Goal: Task Accomplishment & Management: Complete application form

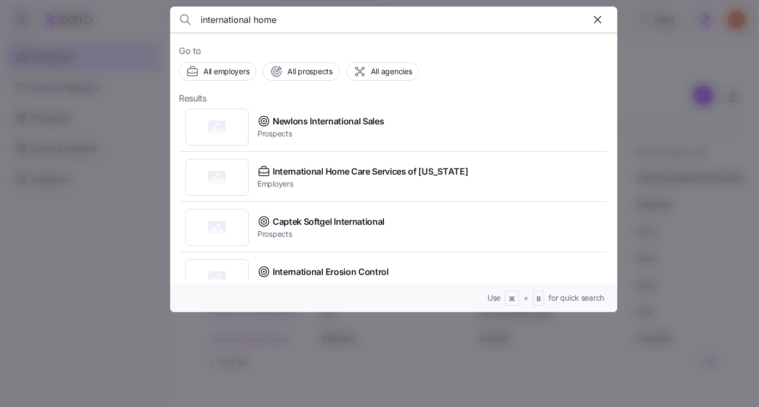
scroll to position [158, 0]
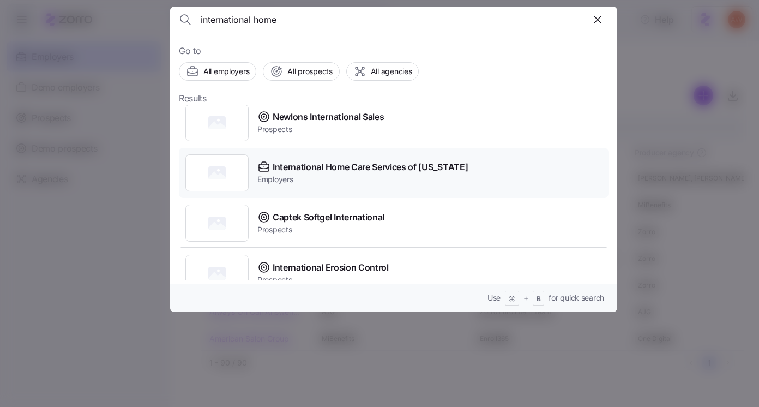
type input "international home"
click at [283, 164] on span "International Home Care Services of [US_STATE]" at bounding box center [370, 167] width 195 height 14
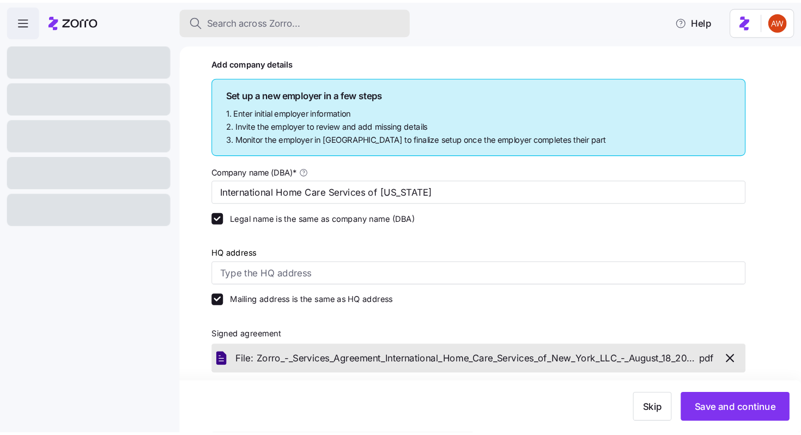
scroll to position [37, 0]
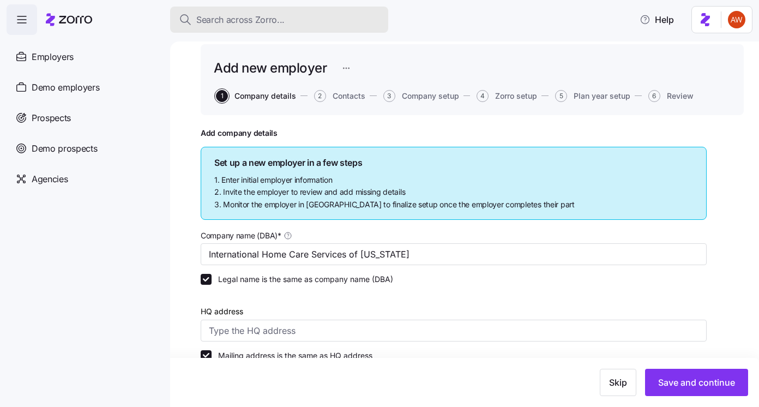
click at [301, 17] on div "Search across Zorro..." at bounding box center [279, 20] width 201 height 14
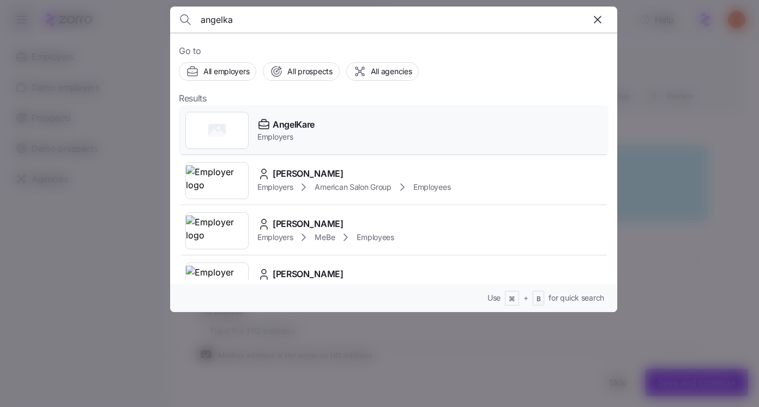
type input "angelka"
click at [293, 116] on div "AngelKare Employers" at bounding box center [393, 130] width 429 height 50
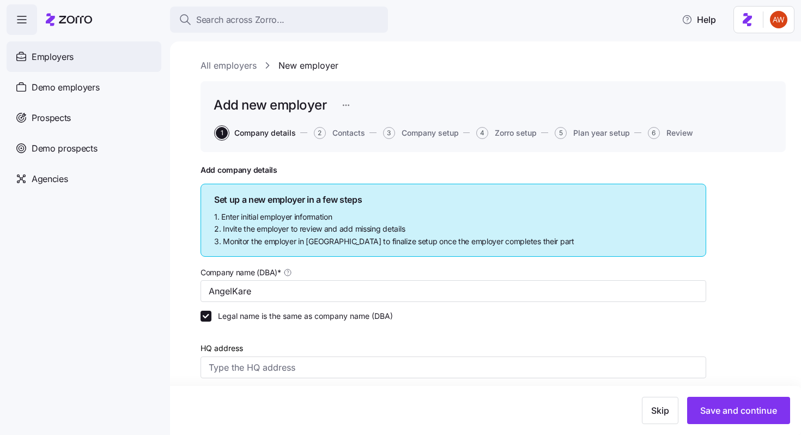
click at [80, 58] on div "Employers" at bounding box center [84, 56] width 155 height 31
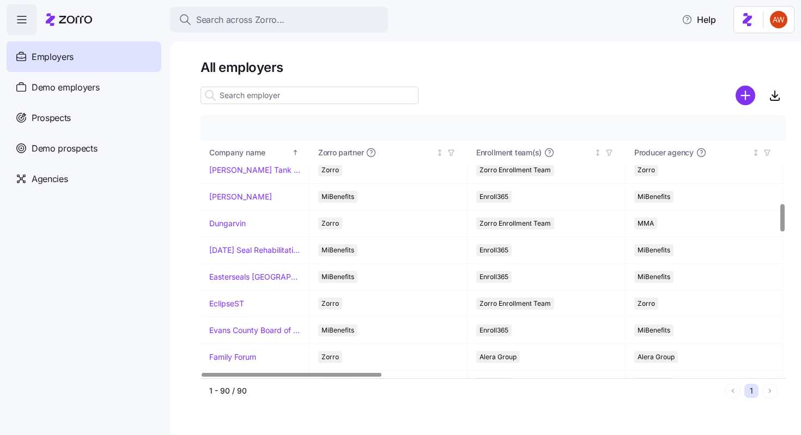
scroll to position [965, 0]
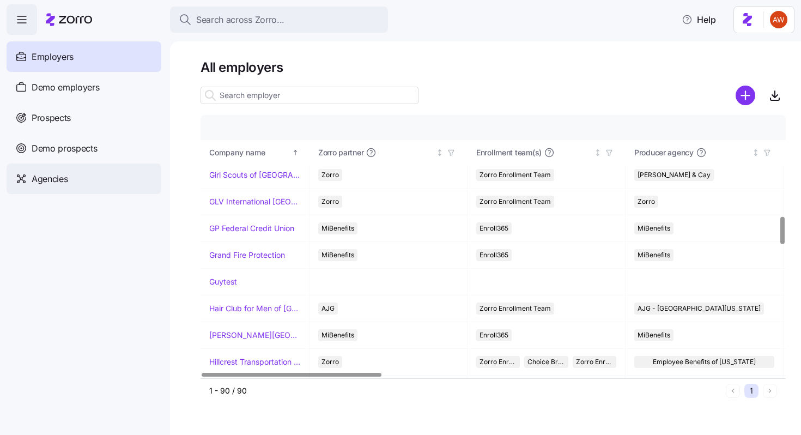
click at [101, 180] on div "Agencies" at bounding box center [84, 179] width 155 height 31
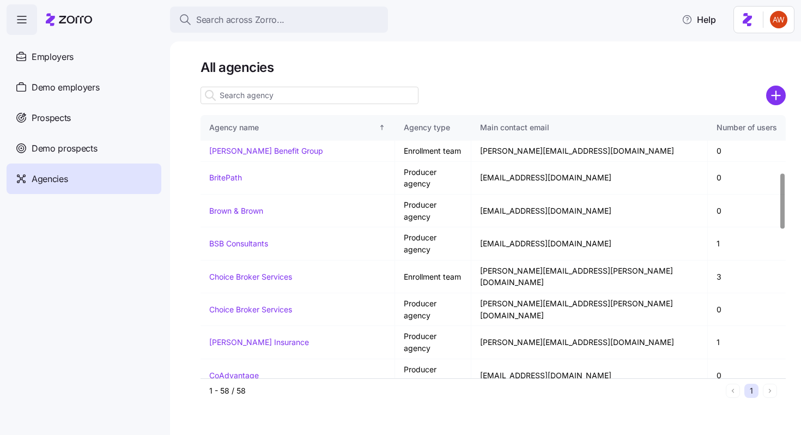
scroll to position [273, 0]
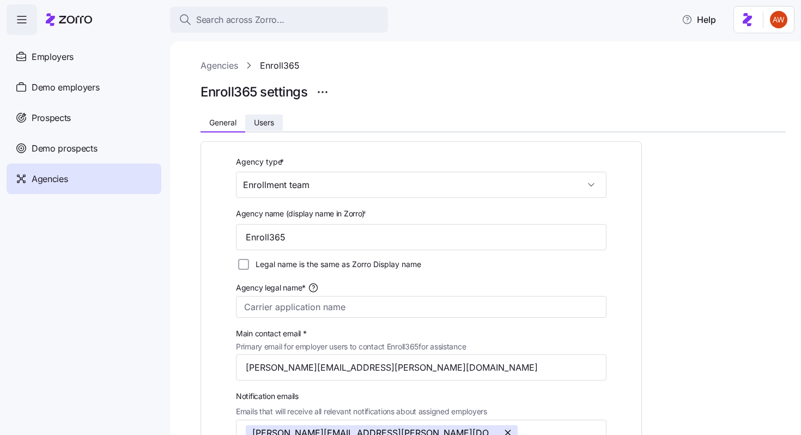
click at [272, 119] on span "Users" at bounding box center [264, 123] width 20 height 8
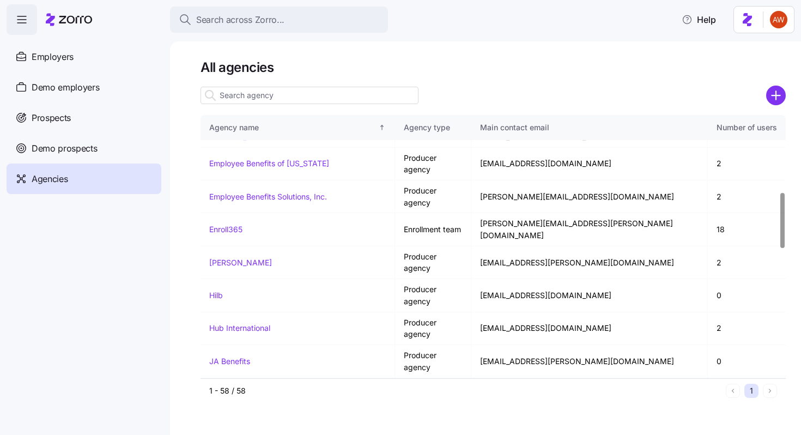
scroll to position [984, 0]
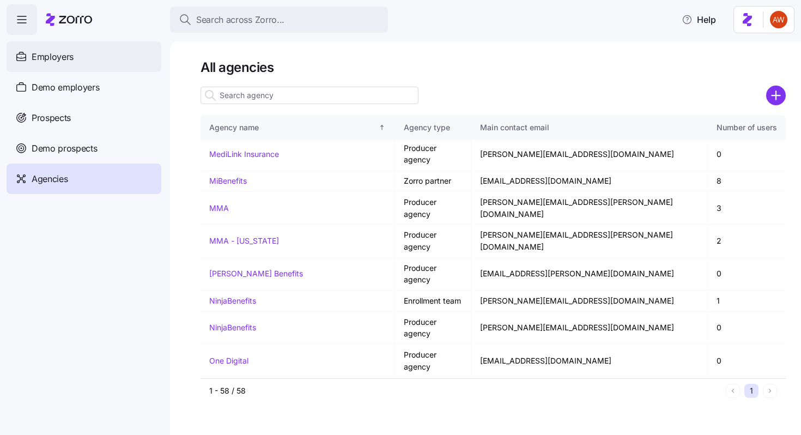
click at [124, 61] on div "Employers" at bounding box center [84, 56] width 155 height 31
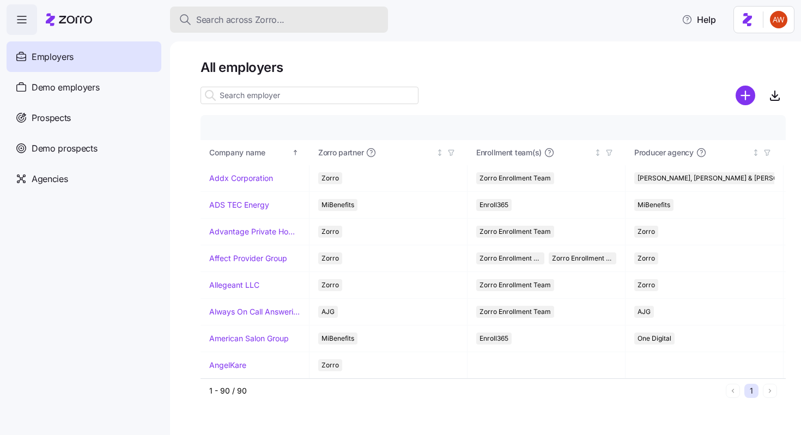
click at [232, 25] on span "Search across Zorro..." at bounding box center [240, 20] width 88 height 14
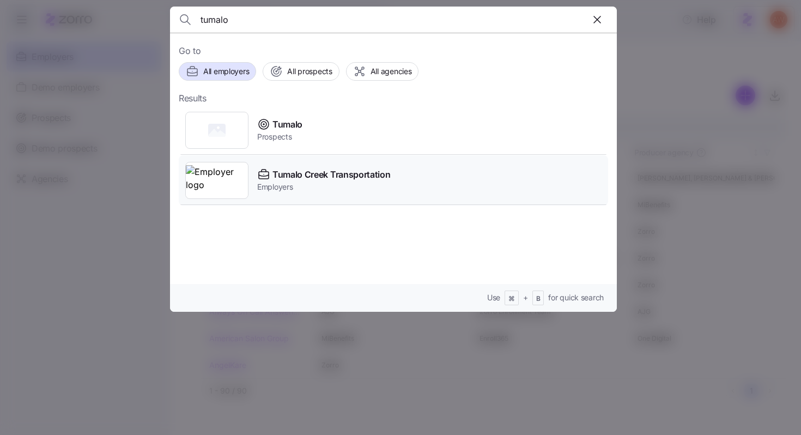
type input "tumalo"
click at [288, 177] on span "Tumalo Creek Transportation" at bounding box center [332, 175] width 118 height 14
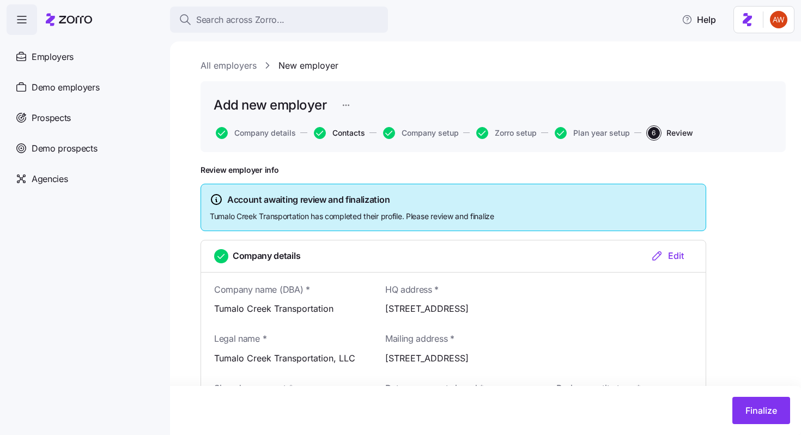
click at [349, 133] on span "Contacts" at bounding box center [348, 133] width 33 height 8
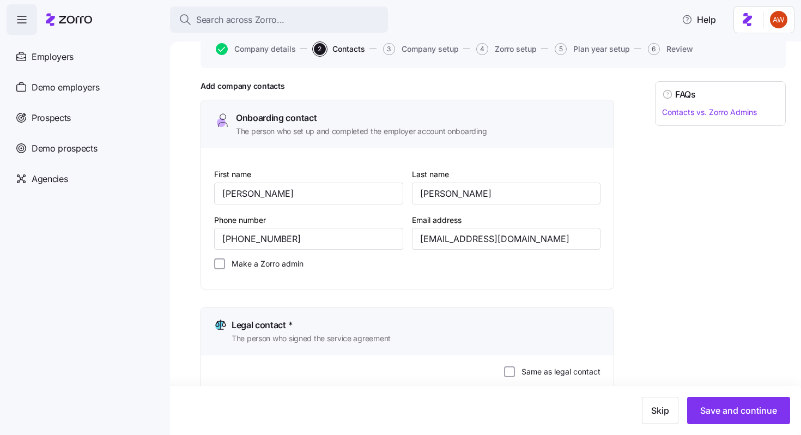
scroll to position [88, 0]
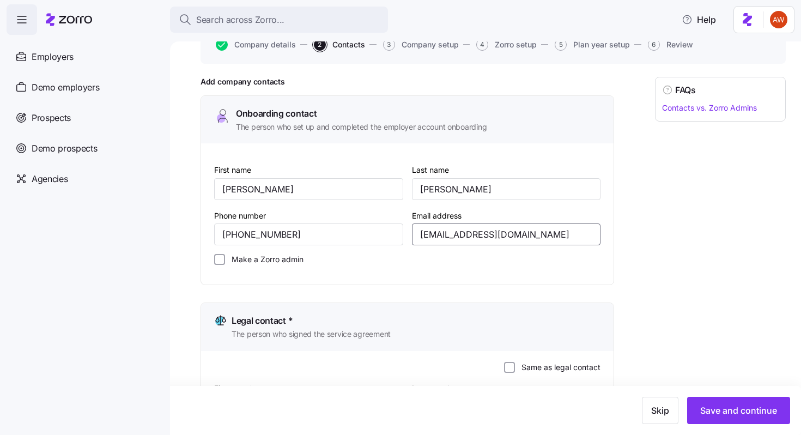
drag, startPoint x: 550, startPoint y: 231, endPoint x: 404, endPoint y: 229, distance: 146.1
click at [404, 229] on div "First name [PERSON_NAME] name [PERSON_NAME] Phone number [PHONE_NUMBER] Email a…" at bounding box center [407, 218] width 395 height 119
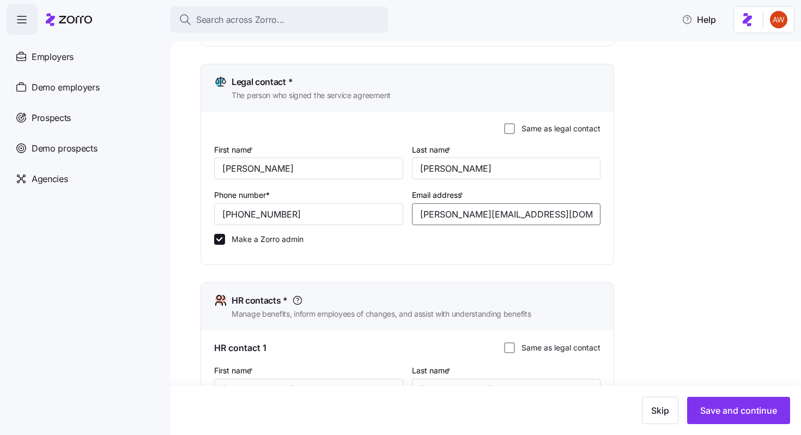
drag, startPoint x: 531, startPoint y: 214, endPoint x: 409, endPoint y: 214, distance: 122.1
click at [409, 214] on div "Email address * [PERSON_NAME][EMAIL_ADDRESS][DOMAIN_NAME]" at bounding box center [507, 207] width 198 height 46
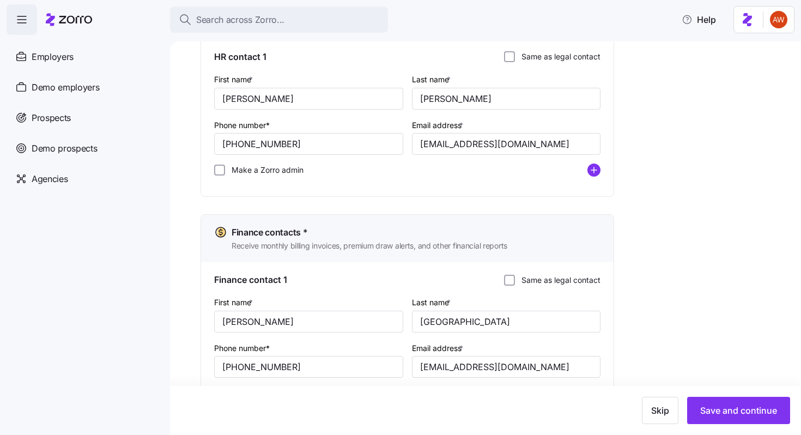
scroll to position [673, 0]
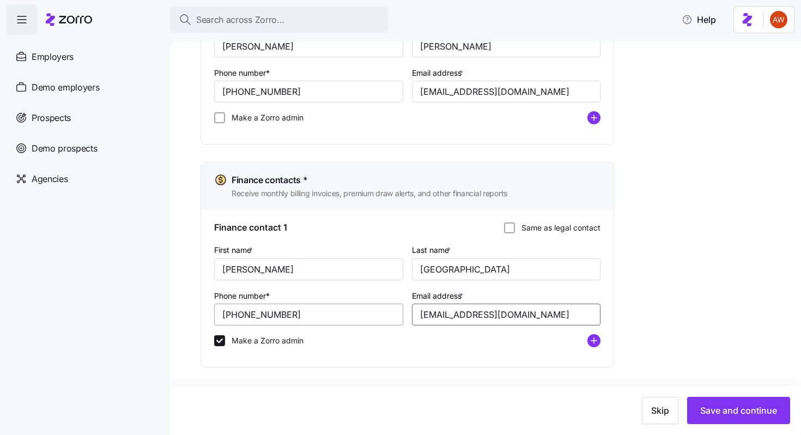
drag, startPoint x: 550, startPoint y: 317, endPoint x: 398, endPoint y: 316, distance: 151.5
click at [398, 316] on div "First name * [PERSON_NAME] Last name * Storholm Phone number* [PHONE_NUMBER] Em…" at bounding box center [407, 300] width 395 height 122
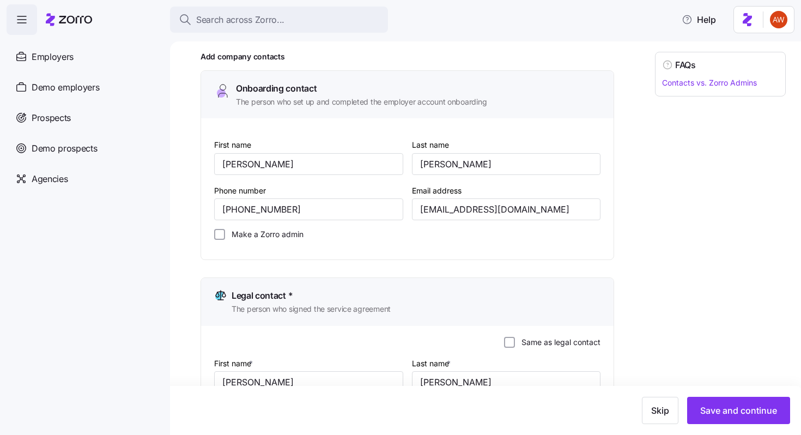
scroll to position [0, 0]
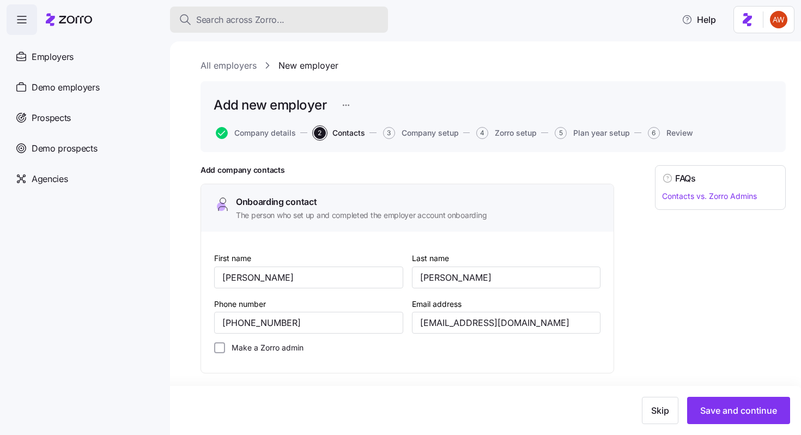
click at [237, 26] on button "Search across Zorro..." at bounding box center [279, 20] width 218 height 26
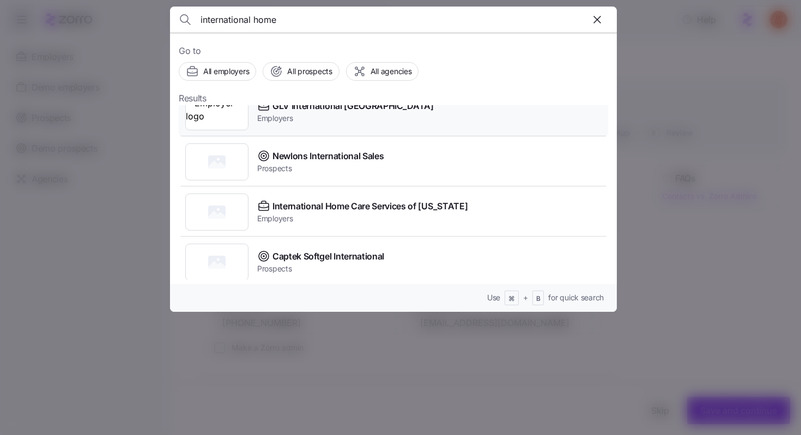
scroll to position [121, 0]
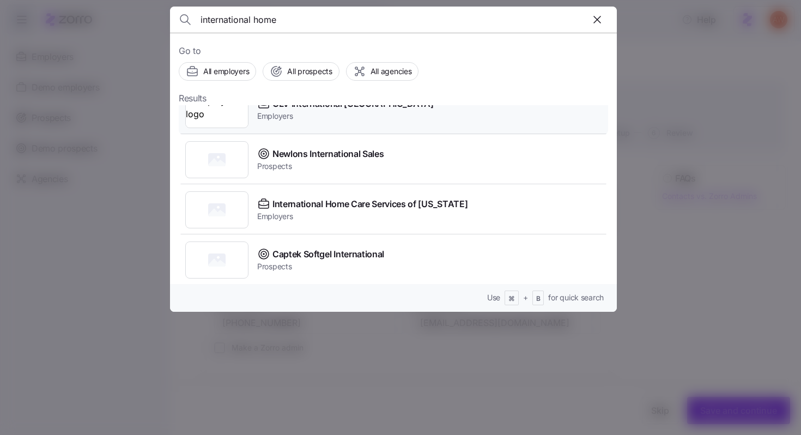
type input "international home"
click at [304, 207] on span "International Home Care Services of [US_STATE]" at bounding box center [370, 204] width 195 height 14
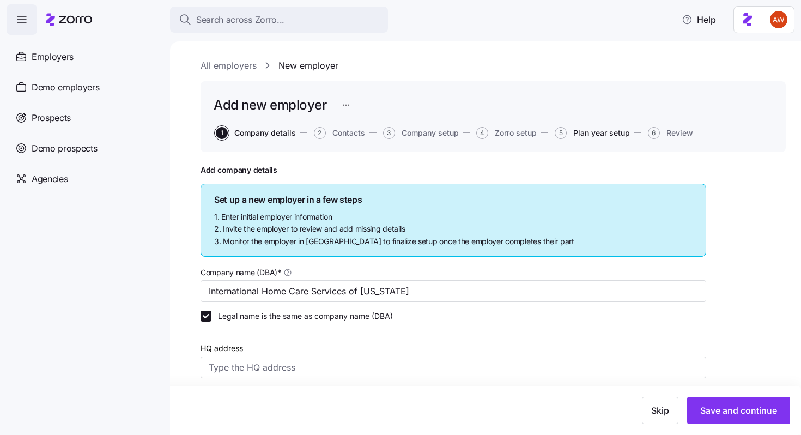
click at [608, 131] on span "Plan year setup" at bounding box center [601, 133] width 57 height 8
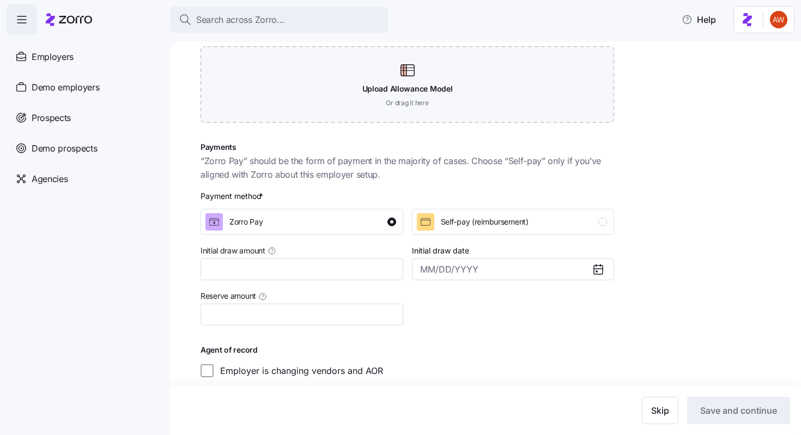
scroll to position [213, 0]
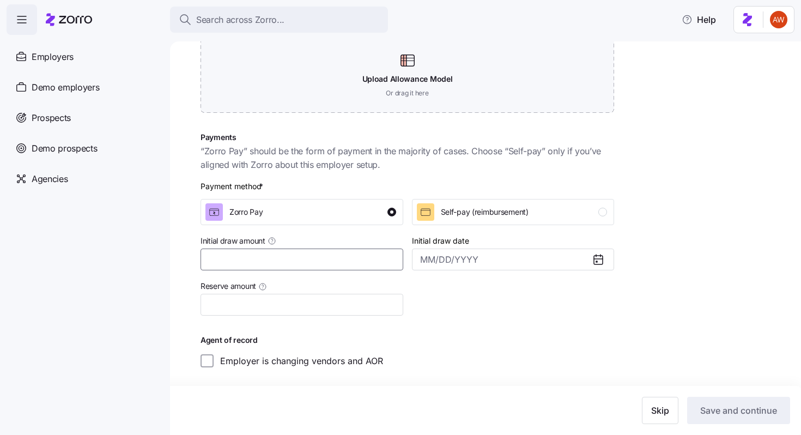
click at [373, 259] on input "Initial draw amount" at bounding box center [302, 260] width 203 height 22
type input "$8,000"
click at [364, 307] on input "Reserve amount" at bounding box center [302, 305] width 203 height 22
type input "$1,000"
click at [576, 316] on div at bounding box center [513, 297] width 211 height 45
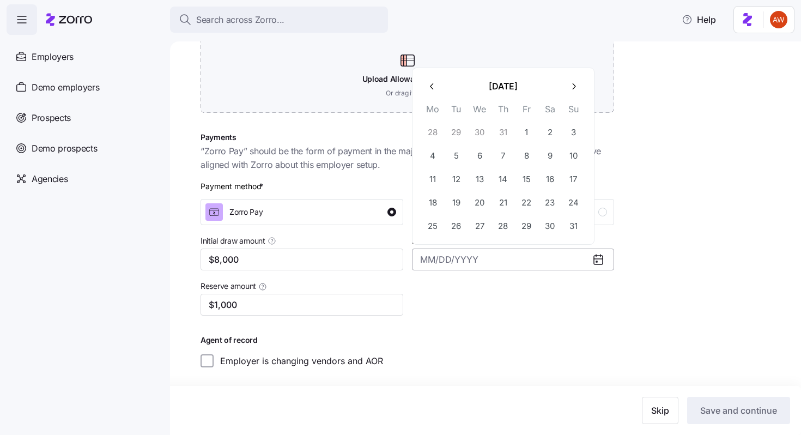
click at [580, 266] on input "Initial draw date" at bounding box center [513, 260] width 203 height 22
click at [506, 225] on button "28" at bounding box center [503, 225] width 23 height 23
type input "[DATE]"
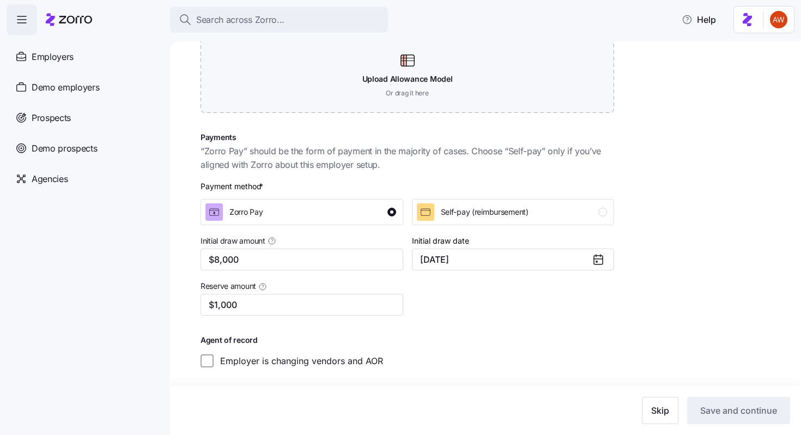
click at [507, 302] on div at bounding box center [513, 297] width 211 height 45
click at [651, 406] on span "Skip" at bounding box center [660, 410] width 18 height 13
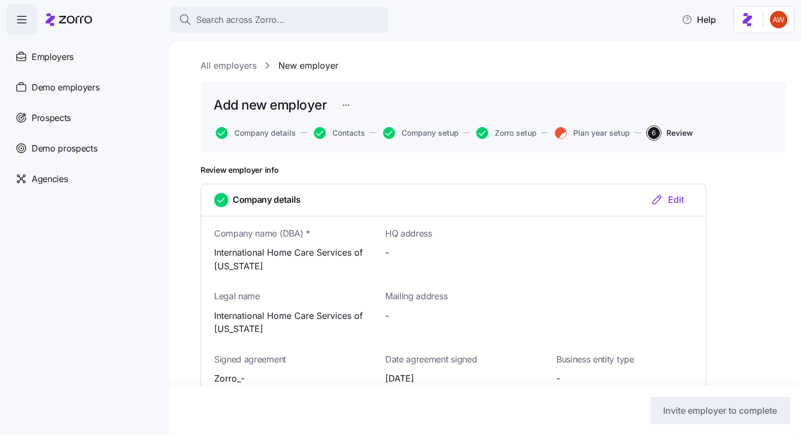
click at [565, 129] on icon "button" at bounding box center [561, 132] width 17 height 16
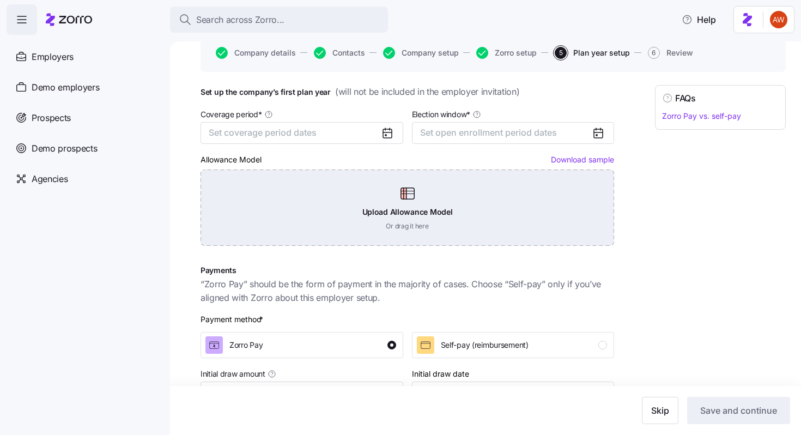
scroll to position [213, 0]
